Goal: Information Seeking & Learning: Learn about a topic

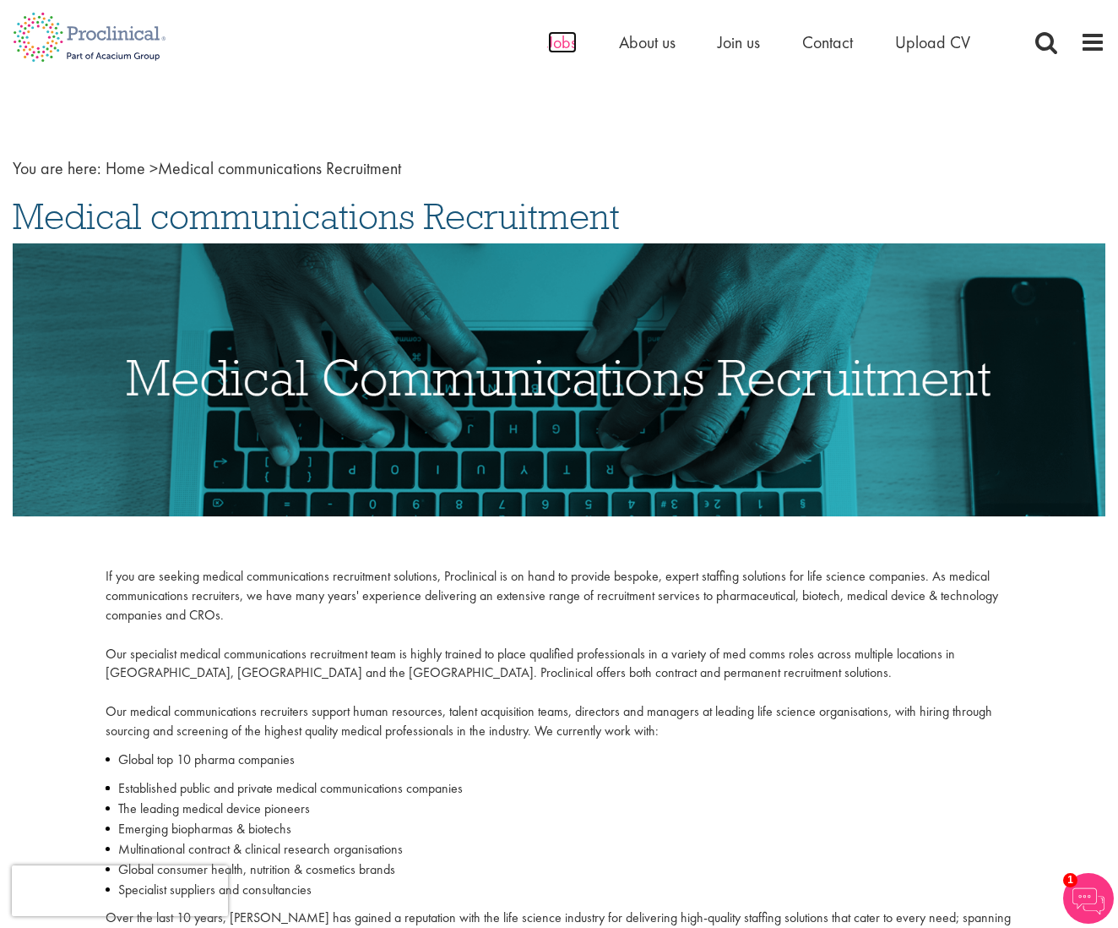
click at [569, 49] on span "Jobs" at bounding box center [562, 42] width 29 height 22
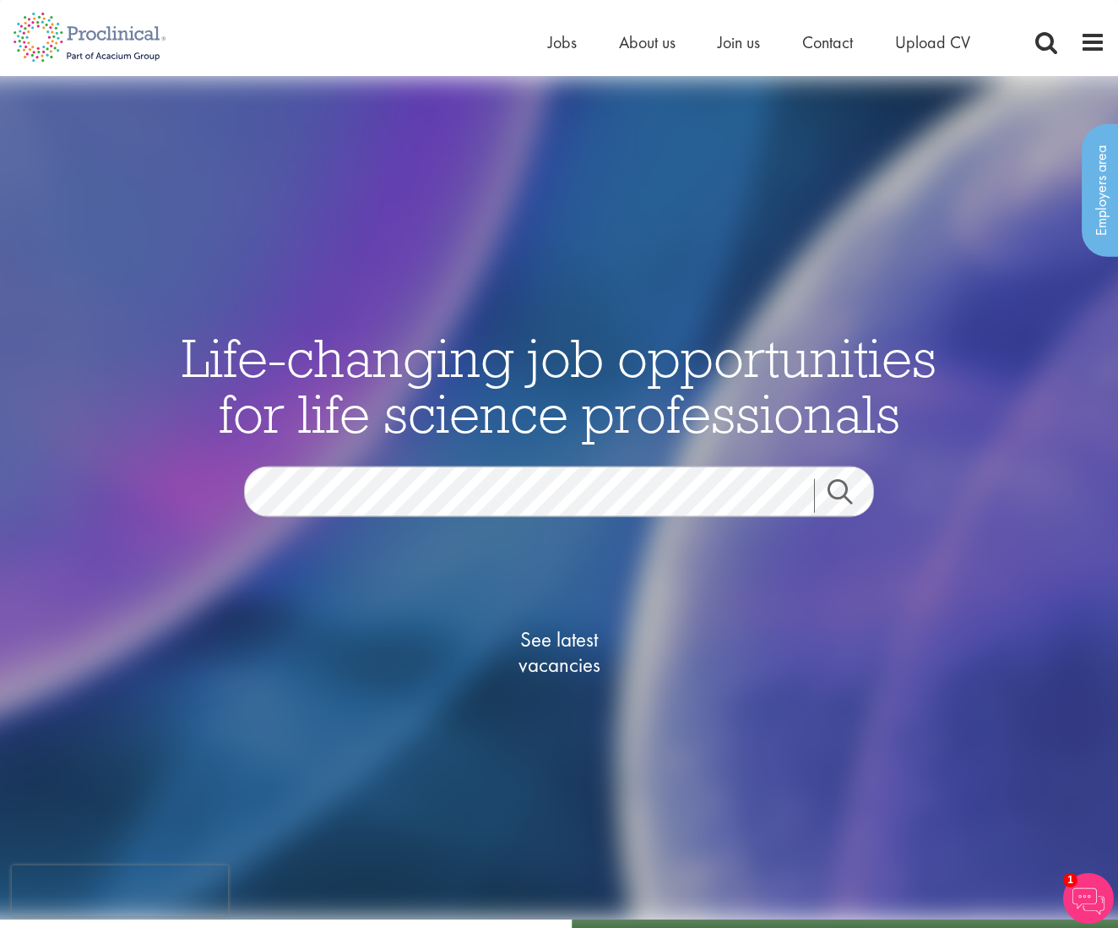
click at [558, 637] on span "See latest vacancies" at bounding box center [559, 651] width 169 height 51
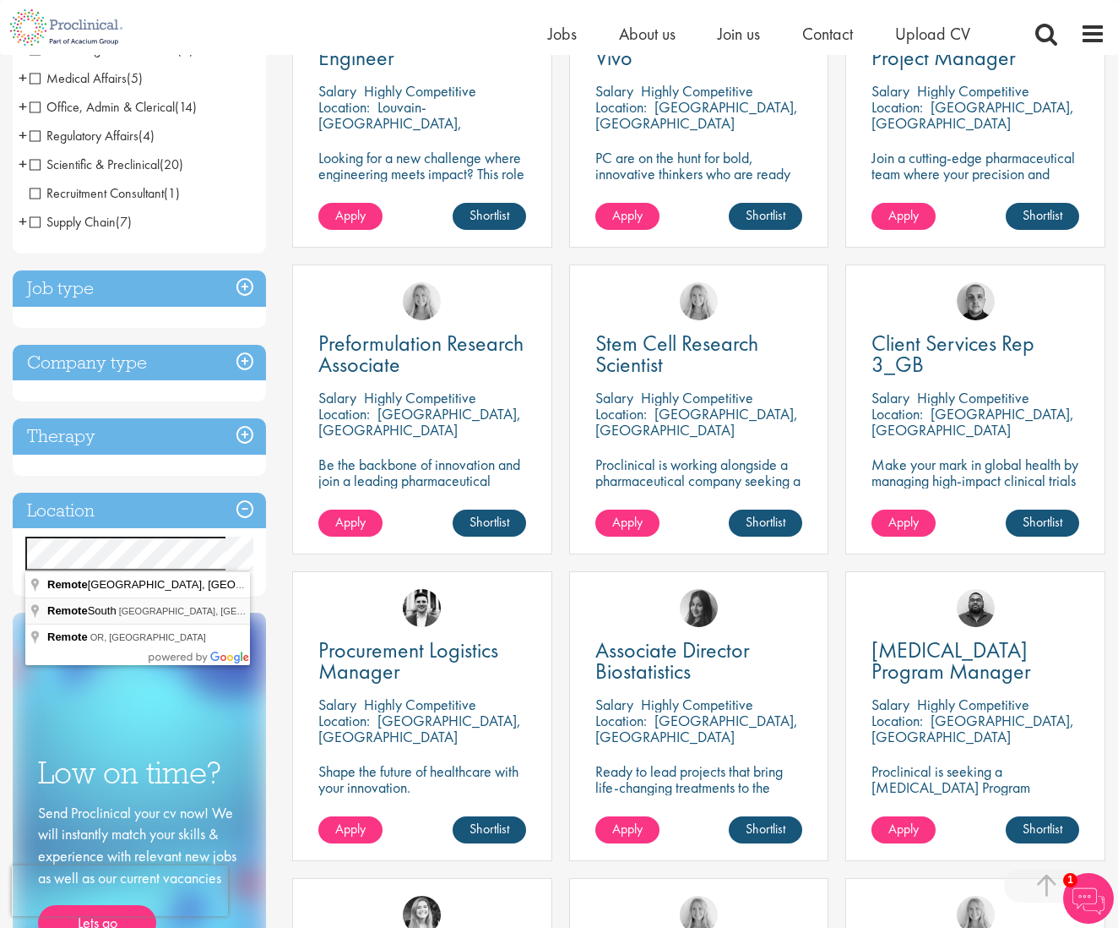
scroll to position [502, 0]
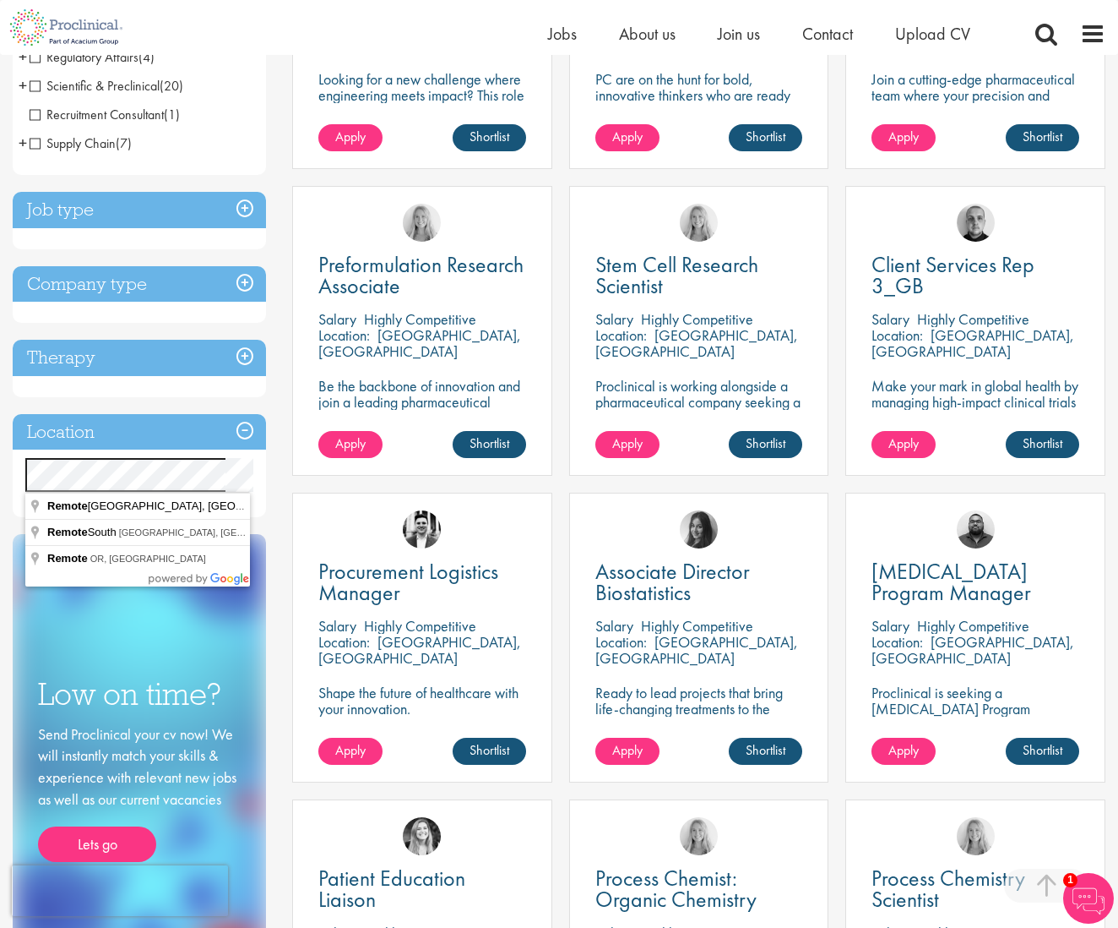
click at [290, 544] on div "Procurement Logistics Manager Salary Highly Competitive Location: Wiesbaden, De…" at bounding box center [422, 645] width 277 height 307
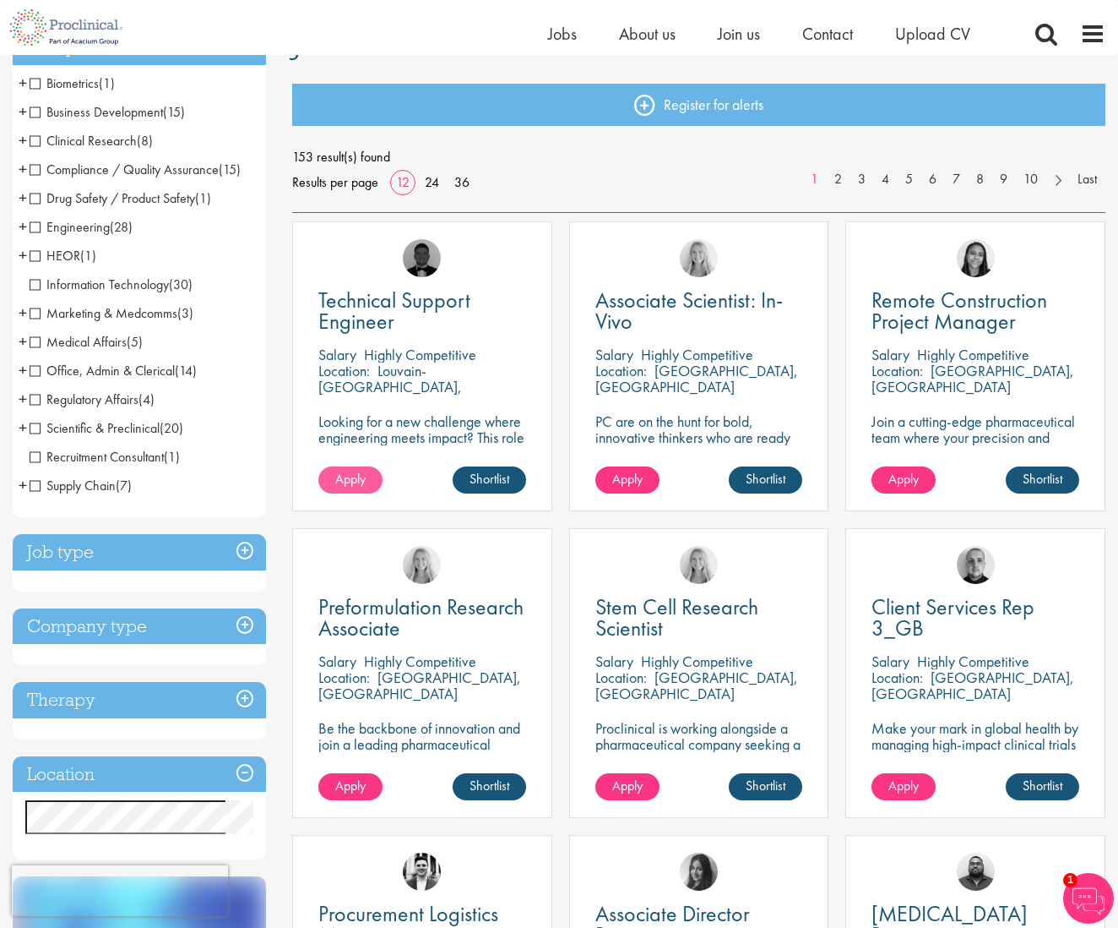
scroll to position [159, 0]
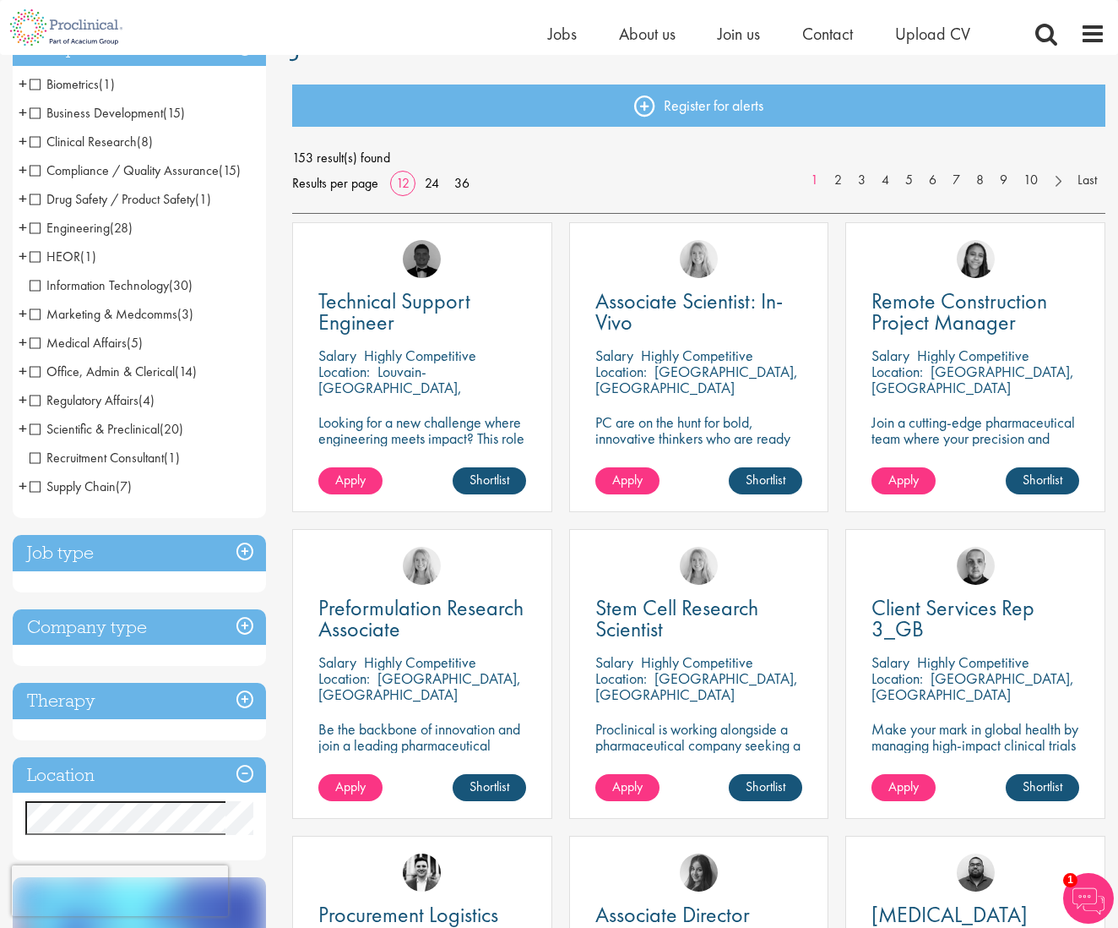
click at [38, 431] on span "Scientific & Preclinical" at bounding box center [95, 429] width 130 height 18
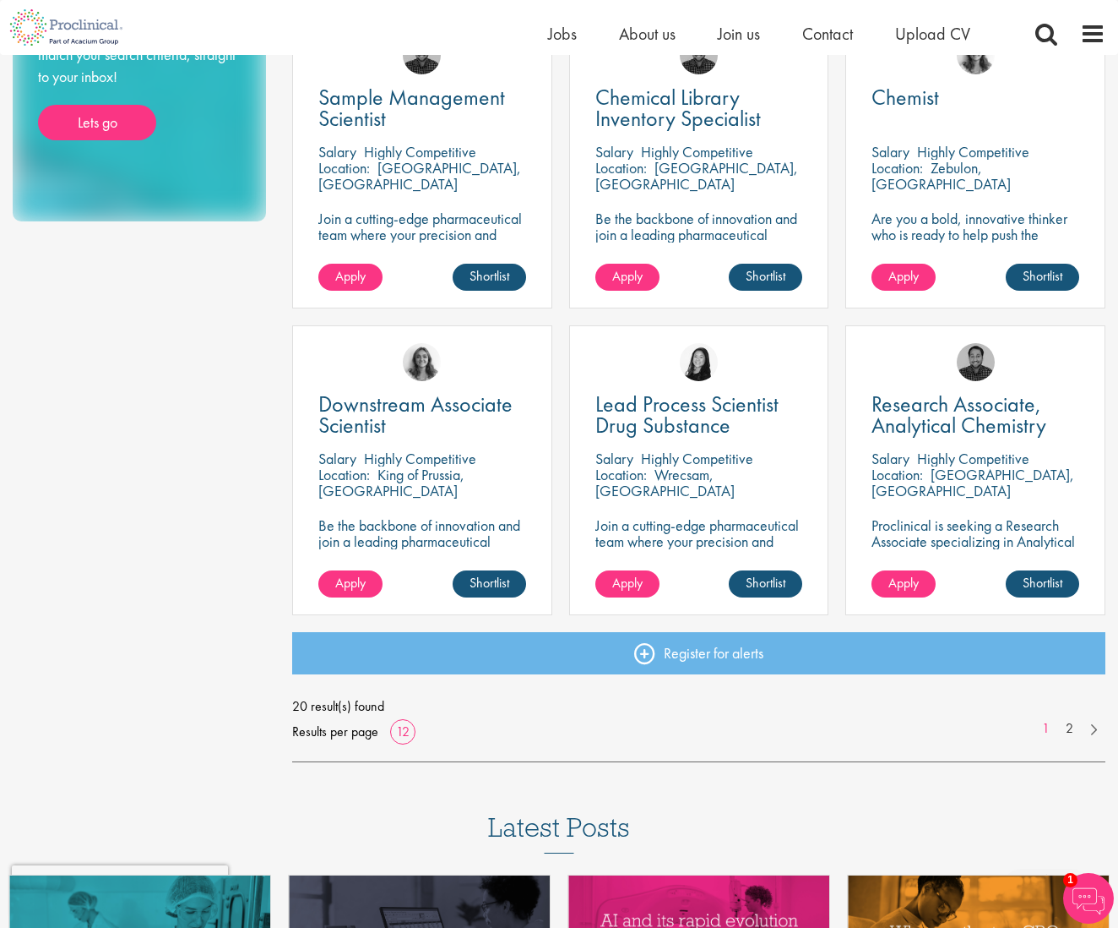
scroll to position [977, 0]
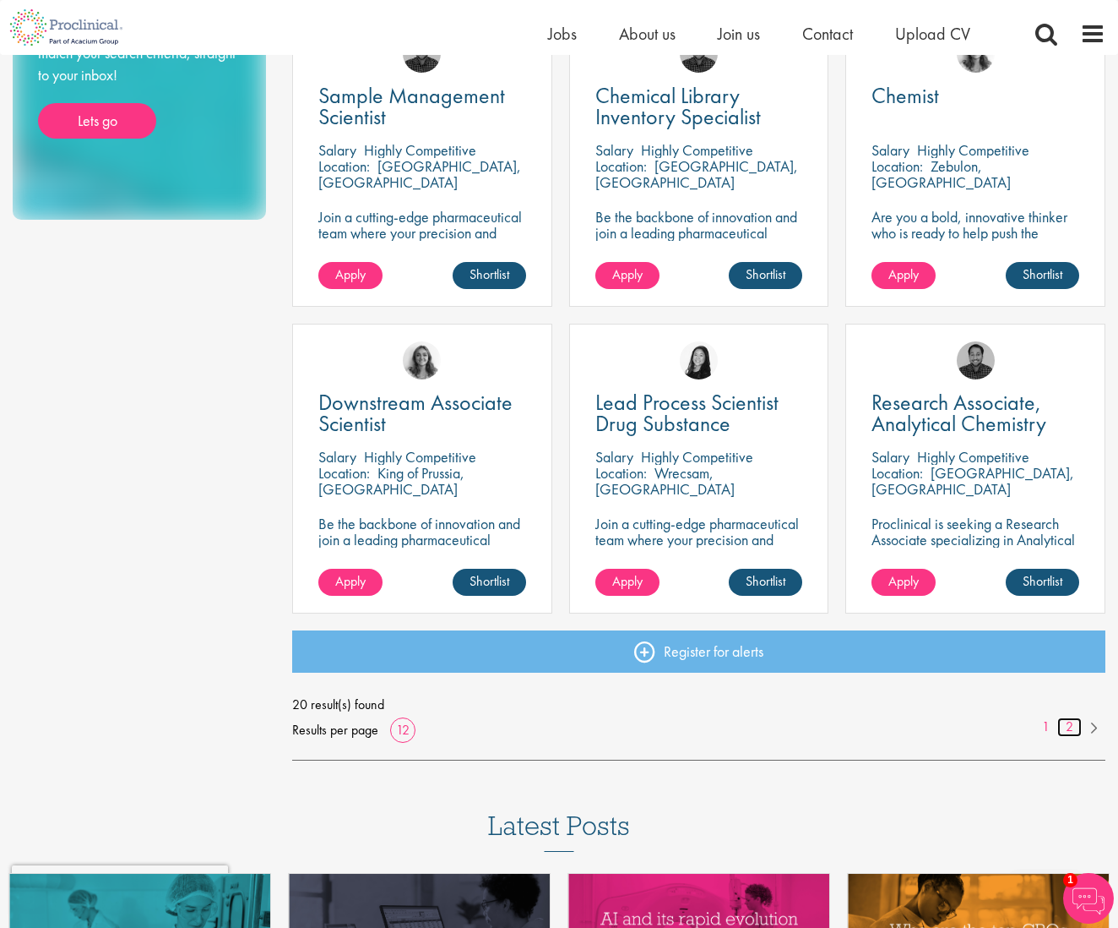
click at [1061, 723] on link "2" at bounding box center [1070, 726] width 24 height 19
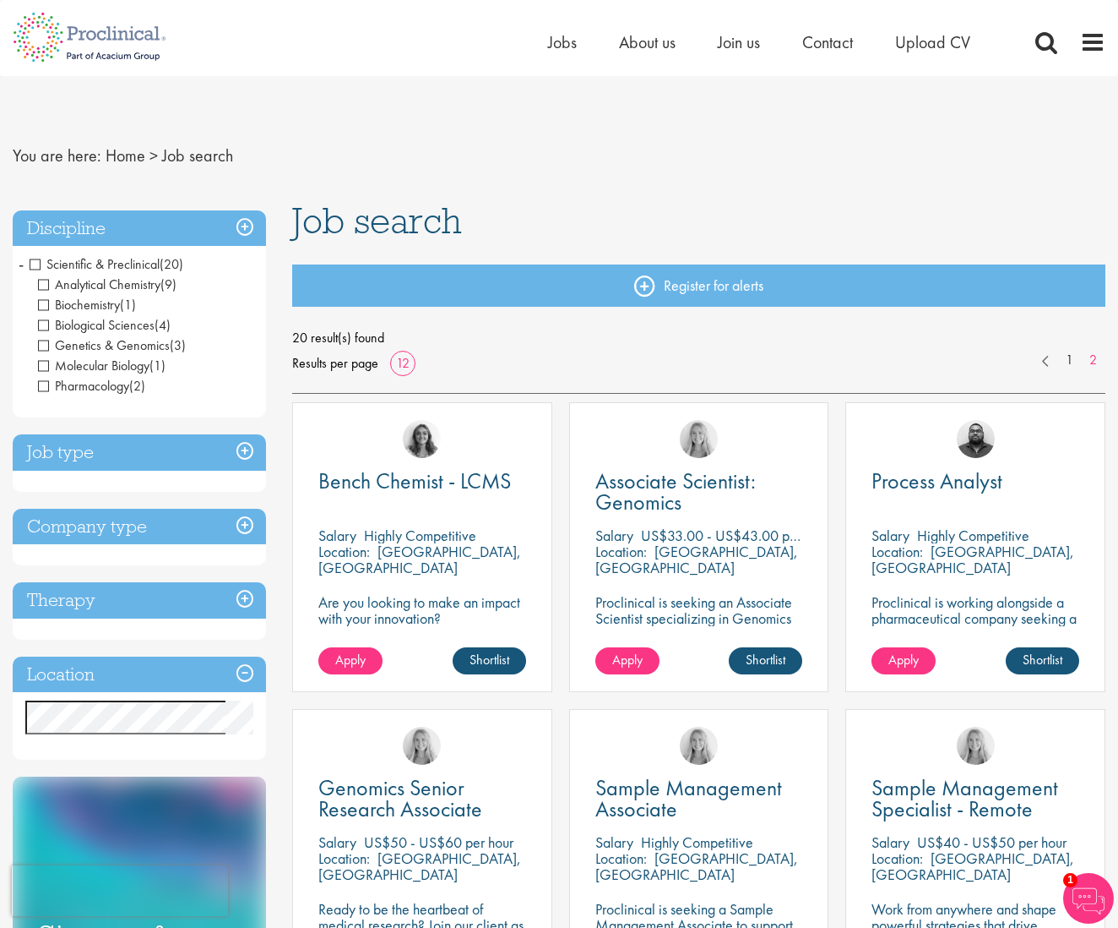
click at [253, 225] on h3 "Discipline" at bounding box center [139, 228] width 253 height 36
